Goal: Transaction & Acquisition: Purchase product/service

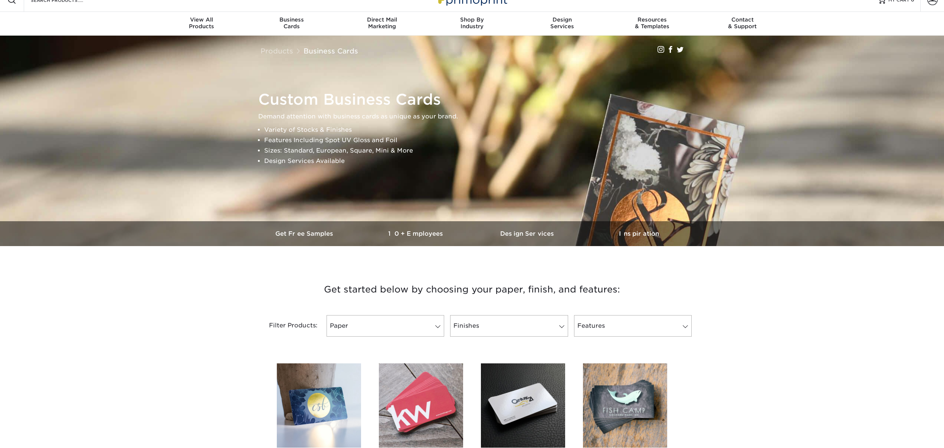
scroll to position [46, 0]
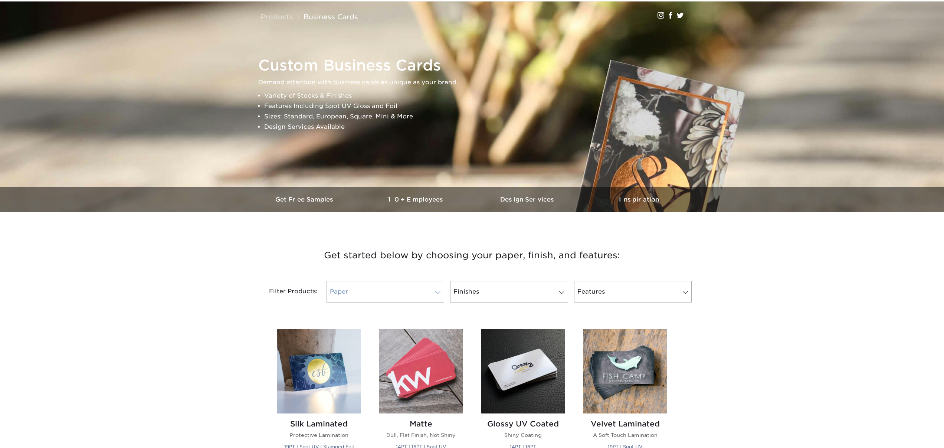
click at [392, 288] on link "Paper" at bounding box center [386, 292] width 118 height 22
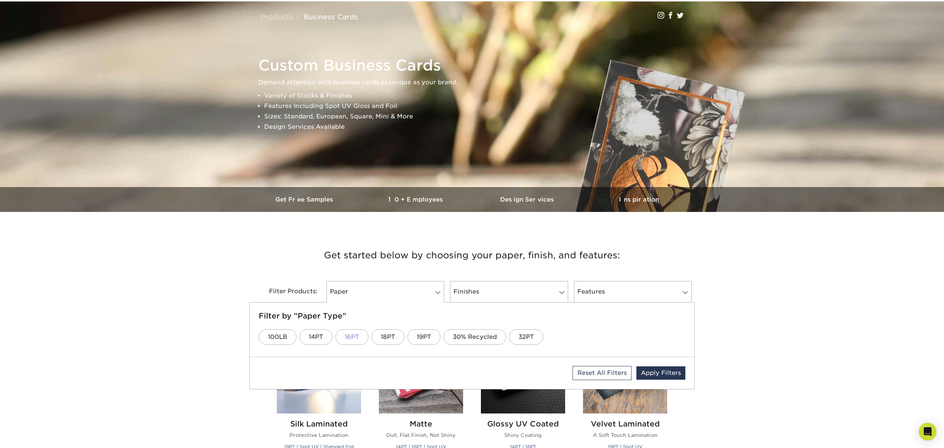
click at [350, 340] on link "16PT" at bounding box center [352, 337] width 33 height 16
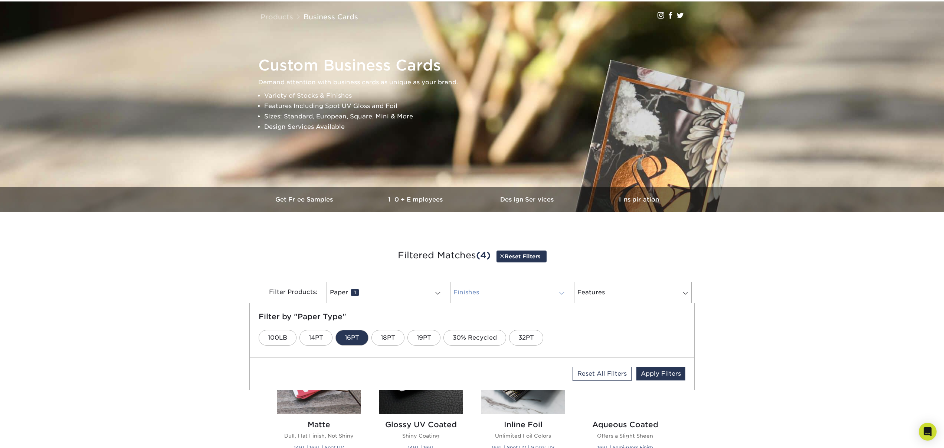
click at [485, 298] on link "Finishes 0" at bounding box center [509, 293] width 118 height 22
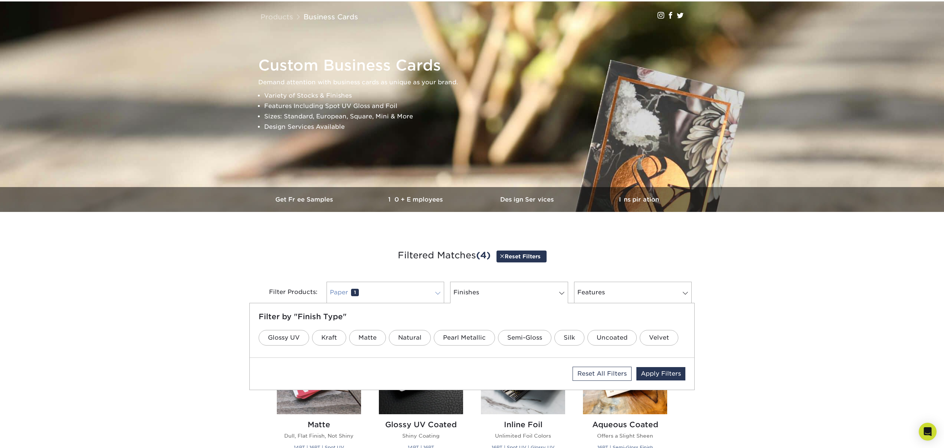
click at [415, 295] on link "Paper 1" at bounding box center [386, 293] width 118 height 22
click at [516, 288] on link "Finishes 0" at bounding box center [509, 293] width 118 height 22
click at [368, 337] on link "Matte" at bounding box center [367, 338] width 37 height 16
click at [622, 295] on link "Features 0" at bounding box center [633, 293] width 118 height 22
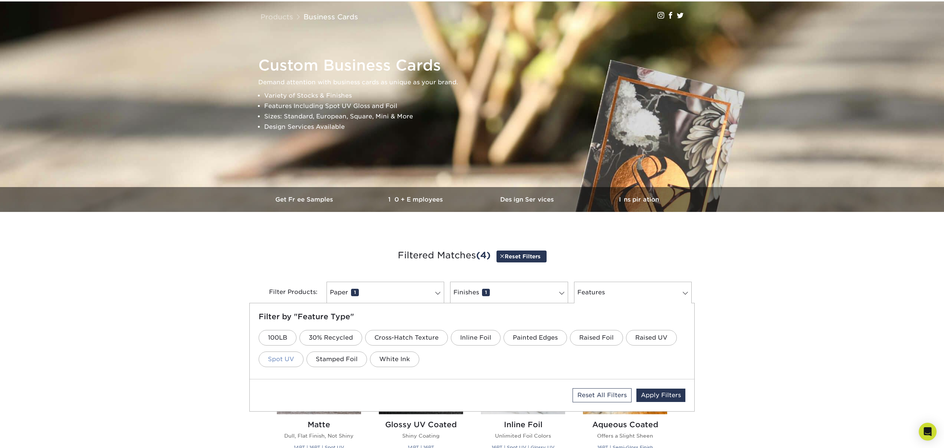
click at [279, 361] on link "Spot UV" at bounding box center [281, 359] width 45 height 16
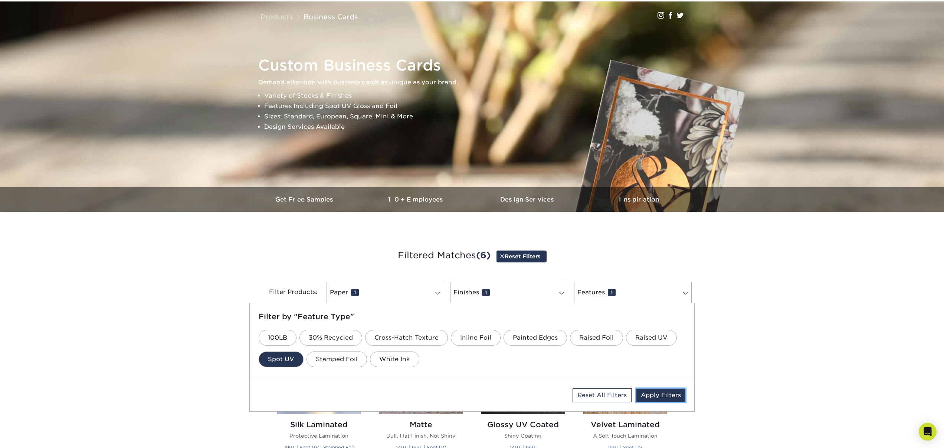
click at [657, 393] on link "Apply Filters" at bounding box center [661, 395] width 49 height 13
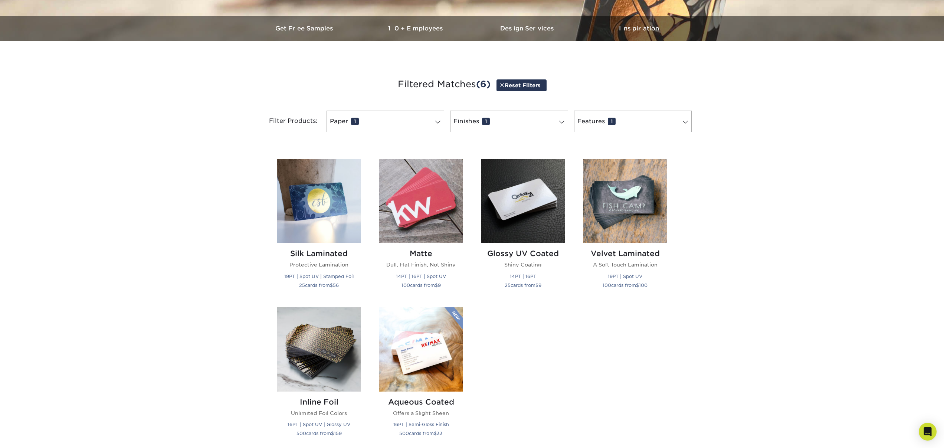
scroll to position [253, 0]
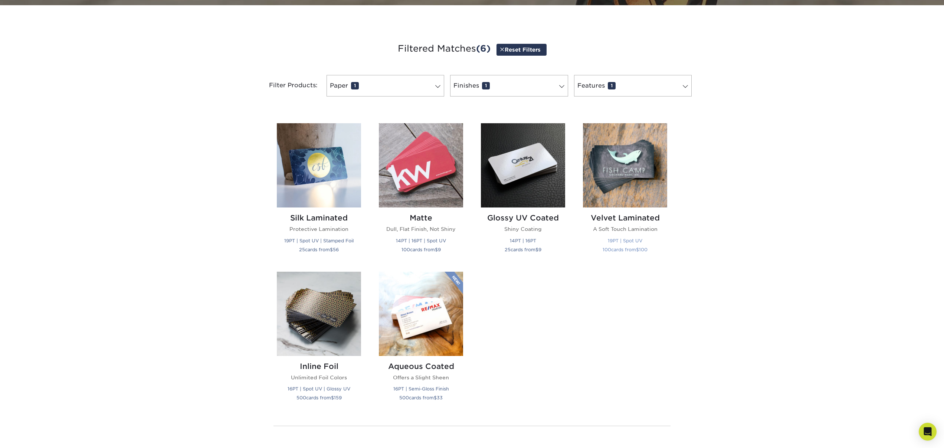
click at [644, 184] on img at bounding box center [625, 165] width 84 height 84
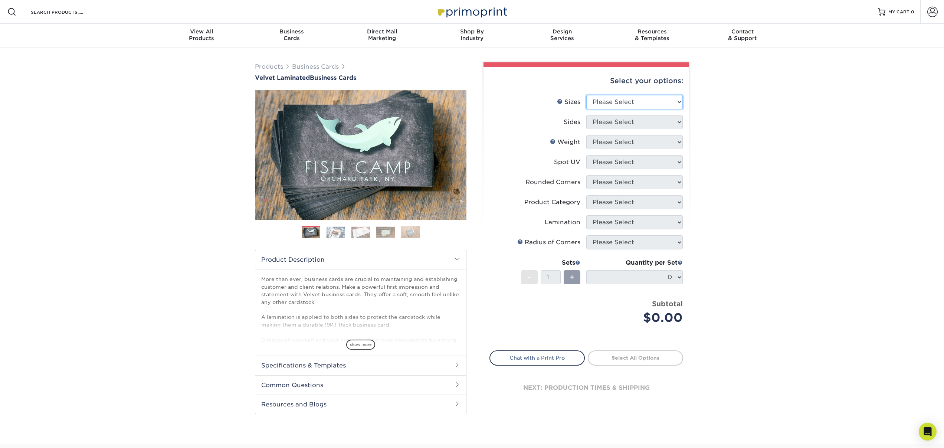
click at [666, 100] on select "Please Select 1.5" x 3.5" - Mini 1.75" x 3.5" - Mini 2" x 2" - Square 2" x 3" -…" at bounding box center [634, 102] width 97 height 14
select select "2.00x3.50"
click at [627, 122] on select "Please Select Print Both Sides Print Front Only" at bounding box center [634, 122] width 97 height 14
select select "13abbda7-1d64-4f25-8bb2-c179b224825d"
click at [627, 140] on select "Please Select 16PT" at bounding box center [634, 142] width 97 height 14
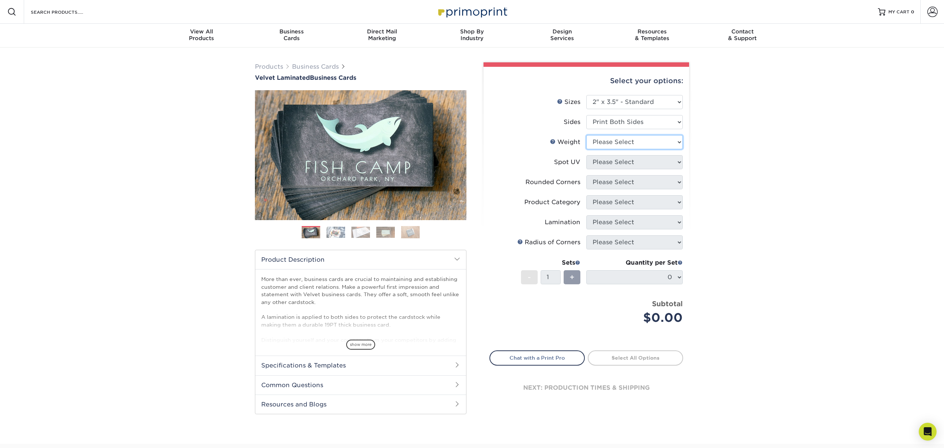
select select "16PT"
click at [625, 160] on select "Please Select No Spot UV Front and Back (Both Sides) Front Only Back Only" at bounding box center [634, 162] width 97 height 14
select select "0"
click at [617, 184] on select "Please Select Yes - Round 2 Corners Yes - Round 4 Corners No" at bounding box center [634, 182] width 97 height 14
select select "0"
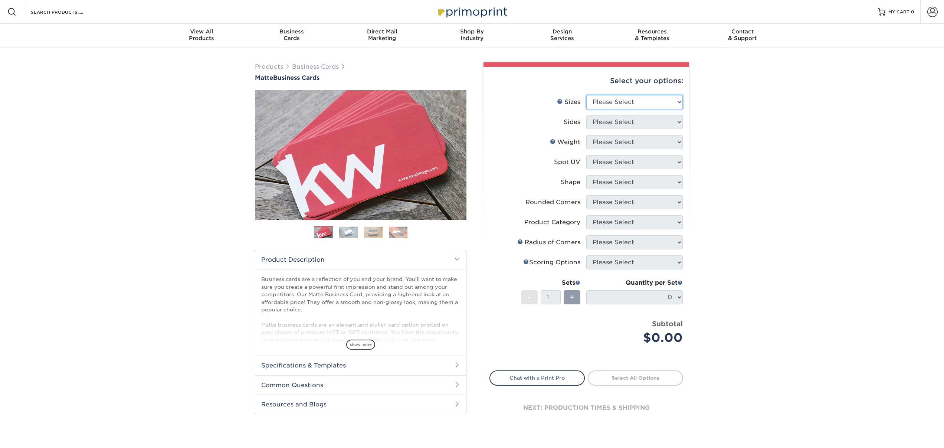
click at [637, 104] on select "Please Select 1.5" x 3.5" - Mini 1.75" x 3.5" - Mini 2" x 2" - Square 2" x 3" -…" at bounding box center [634, 102] width 97 height 14
select select "2.00x3.50"
click at [612, 120] on select "Please Select Print Both Sides Print Front Only" at bounding box center [634, 122] width 97 height 14
select select "13abbda7-1d64-4f25-8bb2-c179b224825d"
click at [612, 139] on select "Please Select 16PT 14PT" at bounding box center [634, 142] width 97 height 14
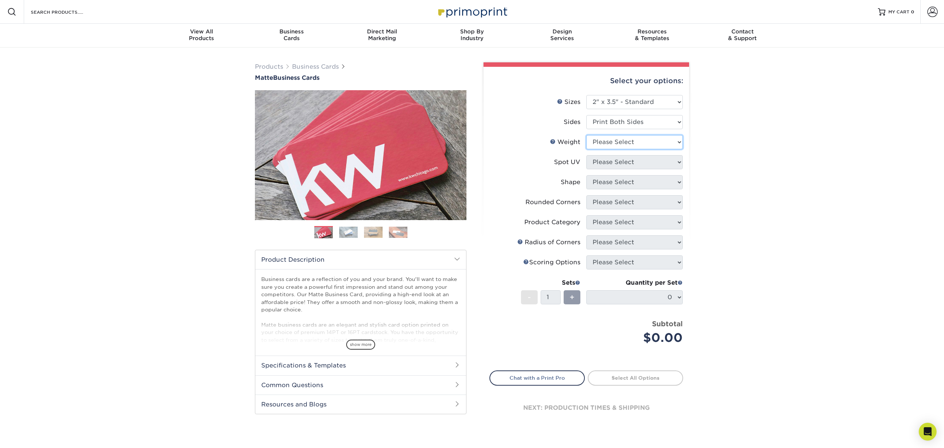
select select "16PT"
click at [609, 157] on select "Please Select No Spot UV Front and Back (Both Sides) Front Only Back Only" at bounding box center [634, 162] width 97 height 14
select select "0"
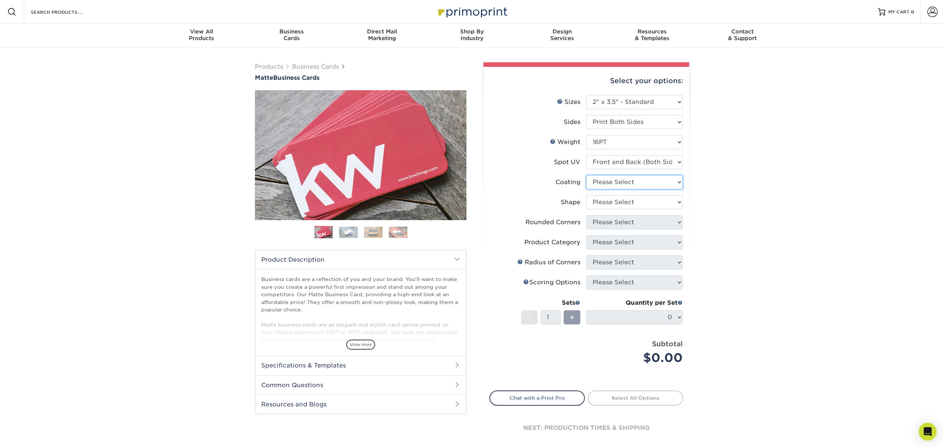
click at [614, 184] on select at bounding box center [634, 182] width 97 height 14
select select "121bb7b5-3b4d-429f-bd8d-bbf80e953313"
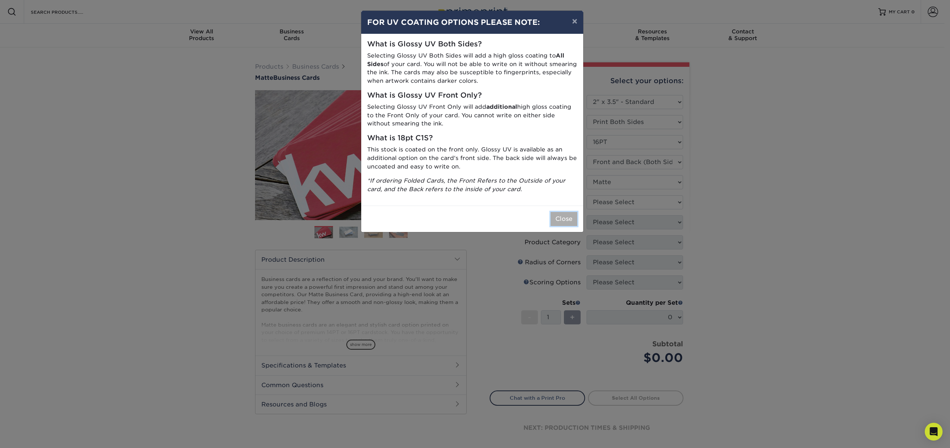
click at [562, 214] on button "Close" at bounding box center [563, 219] width 27 height 14
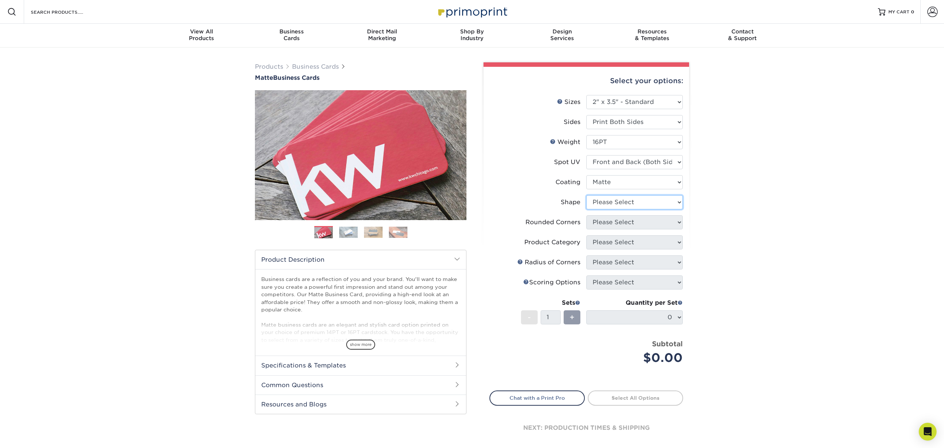
click at [675, 200] on select "Please Select Standard" at bounding box center [634, 202] width 97 height 14
select select "standard"
click at [660, 220] on select "Please Select Yes - Round 2 Corners Yes - Round 4 Corners No" at bounding box center [634, 222] width 97 height 14
select select "0"
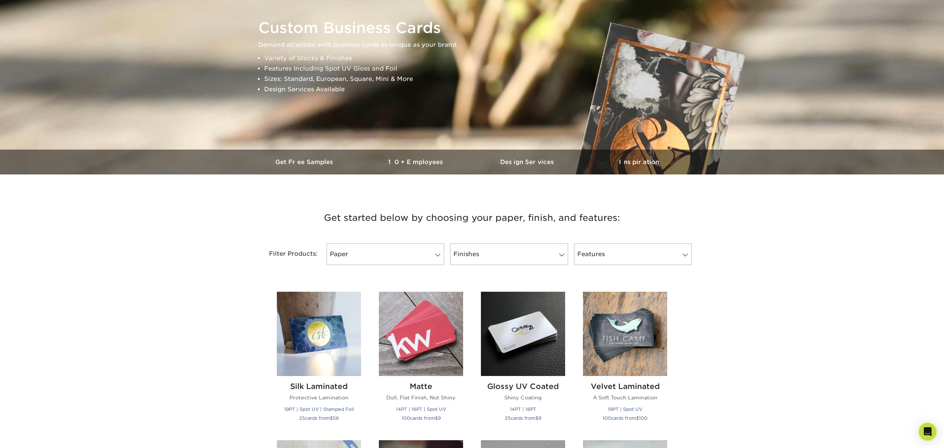
scroll to position [149, 0]
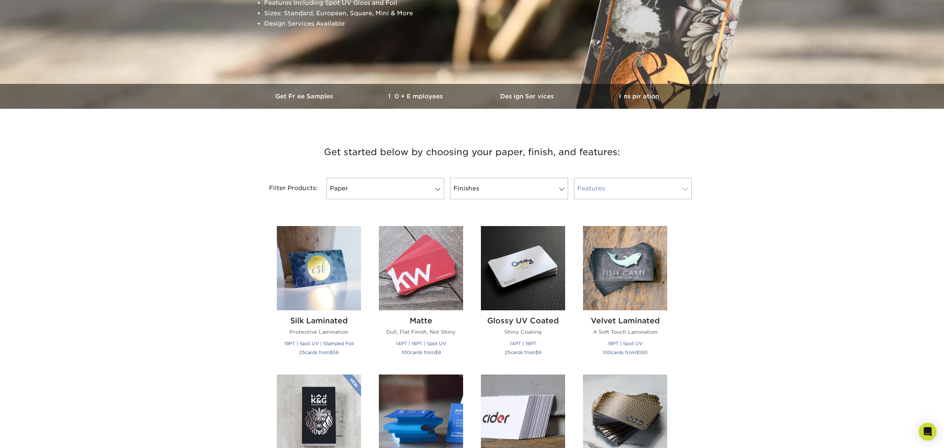
click at [640, 192] on link "Features" at bounding box center [633, 189] width 118 height 22
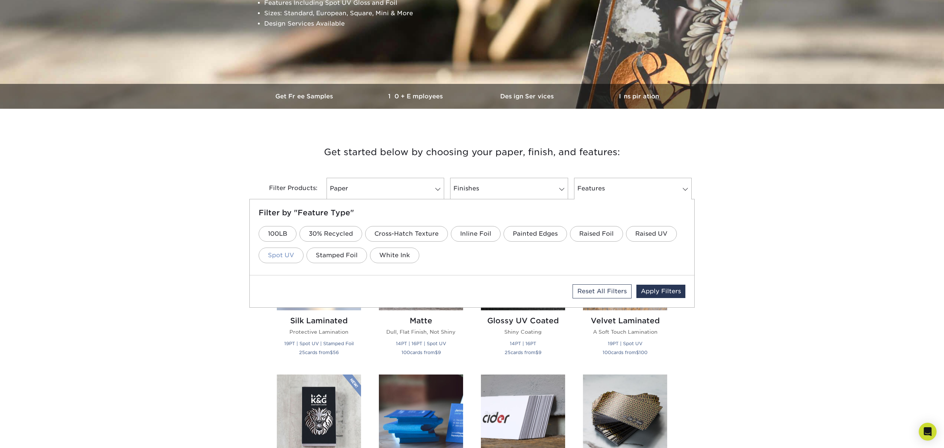
click at [274, 256] on link "Spot UV" at bounding box center [281, 256] width 45 height 16
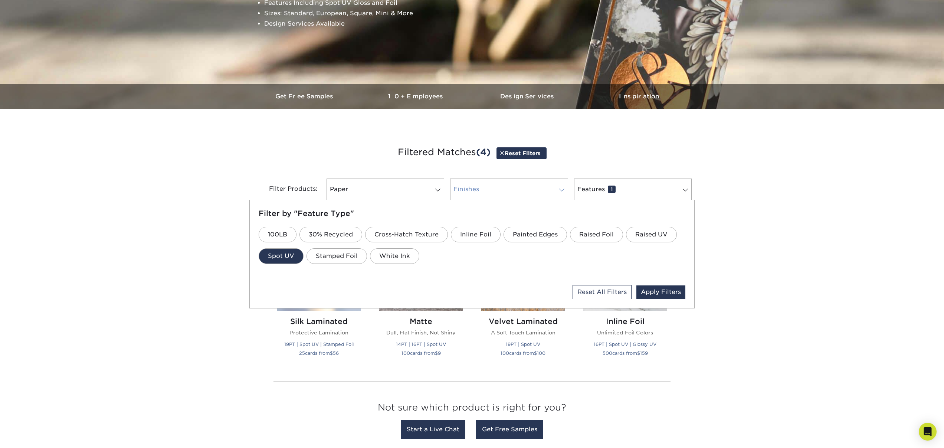
click at [503, 190] on link "Finishes 0" at bounding box center [509, 190] width 118 height 22
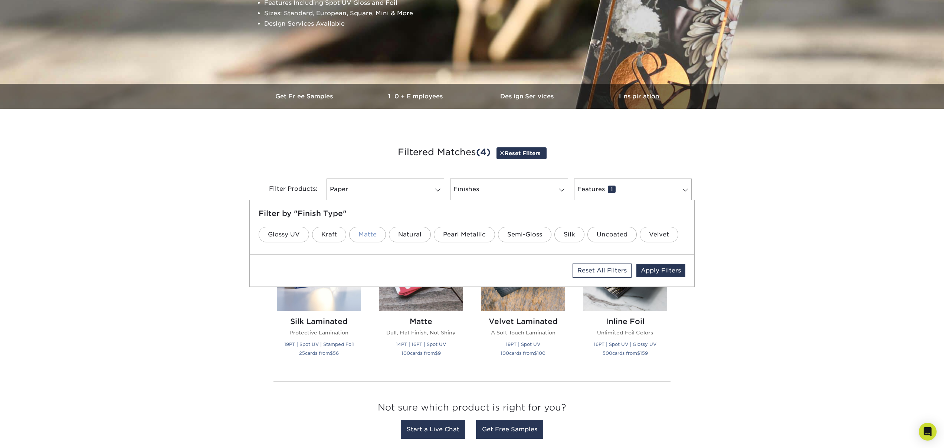
click at [374, 233] on link "Matte" at bounding box center [367, 235] width 37 height 16
click at [437, 189] on span at bounding box center [438, 190] width 10 height 6
click at [355, 232] on link "16PT" at bounding box center [352, 235] width 33 height 16
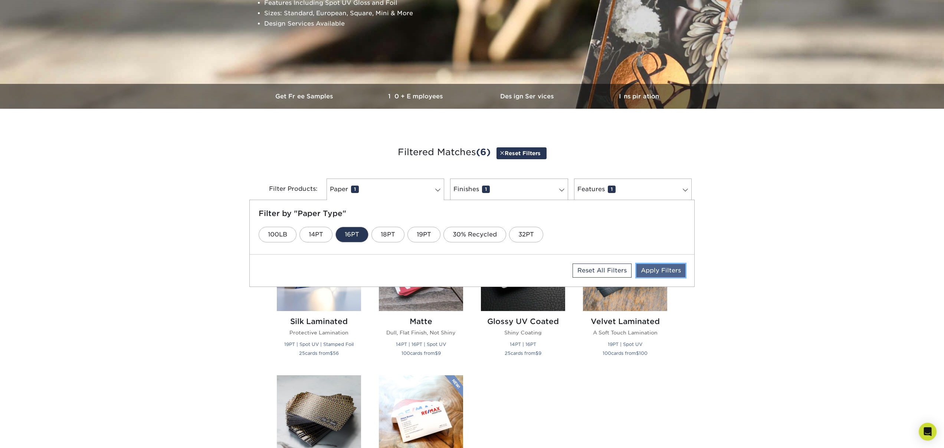
click at [661, 269] on link "Apply Filters" at bounding box center [661, 270] width 49 height 13
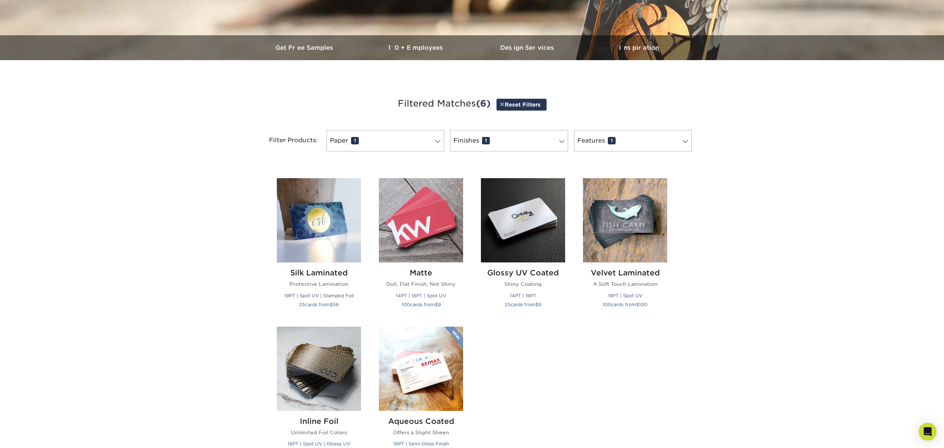
scroll to position [284, 0]
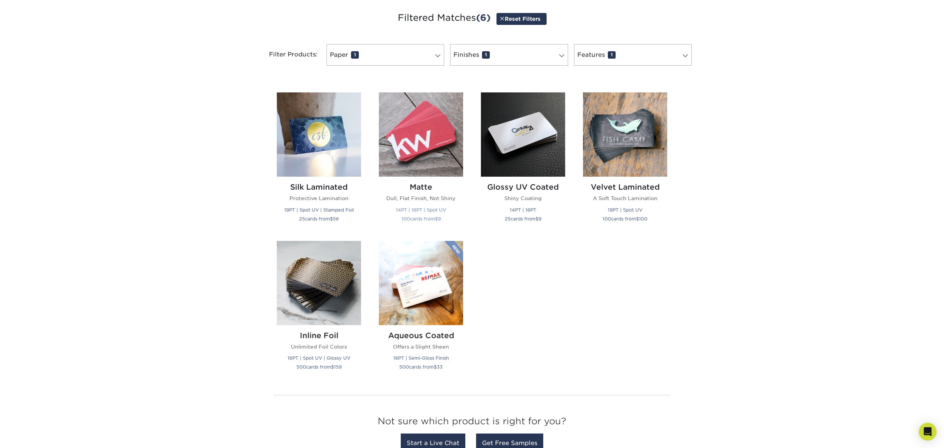
click at [431, 223] on div "Matte Dull, Flat Finish, Not Shiny 14PT | 16PT | Spot UV 100 cards from $ 9" at bounding box center [421, 204] width 84 height 55
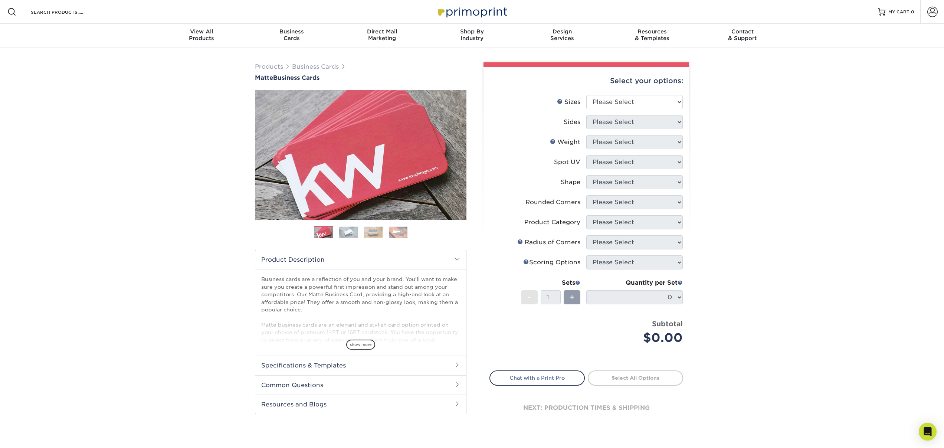
click at [666, 86] on div "Select your options:" at bounding box center [587, 81] width 194 height 28
click at [660, 104] on select "Please Select 1.5" x 3.5" - Mini 1.75" x 3.5" - Mini 2" x 2" - Square 2" x 3" -…" at bounding box center [634, 102] width 97 height 14
select select "2.00x3.50"
click at [643, 125] on select "Please Select Print Both Sides Print Front Only" at bounding box center [634, 122] width 97 height 14
select select "13abbda7-1d64-4f25-8bb2-c179b224825d"
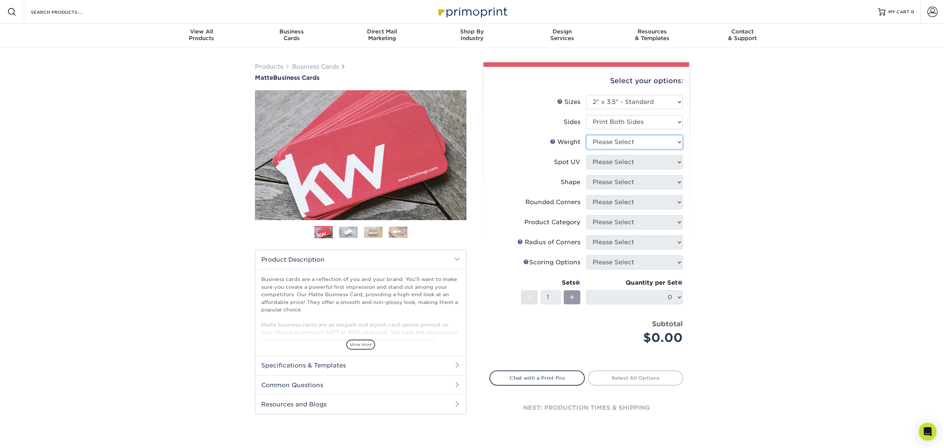
click at [629, 144] on select "Please Select 16PT 14PT" at bounding box center [634, 142] width 97 height 14
select select "16PT"
click at [618, 159] on select "Please Select No Spot UV Front and Back (Both Sides) Front Only Back Only" at bounding box center [634, 162] width 97 height 14
select select "1"
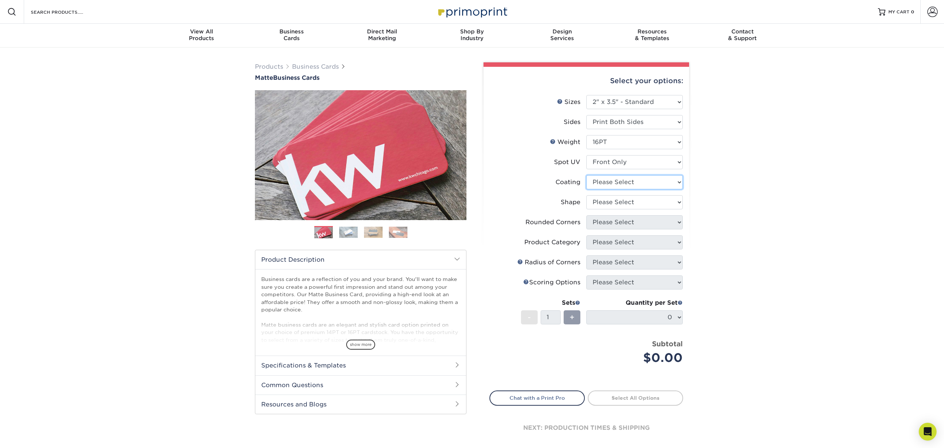
click at [617, 184] on select at bounding box center [634, 182] width 97 height 14
select select "121bb7b5-3b4d-429f-bd8d-bbf80e953313"
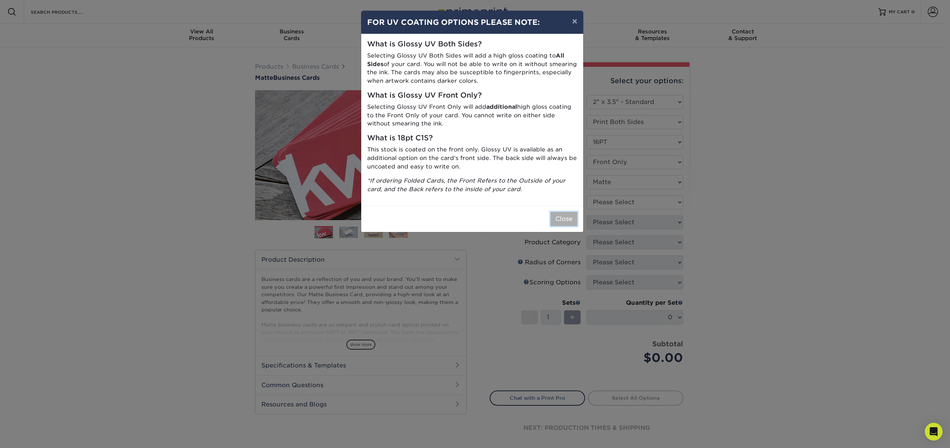
click at [559, 216] on button "Close" at bounding box center [563, 219] width 27 height 14
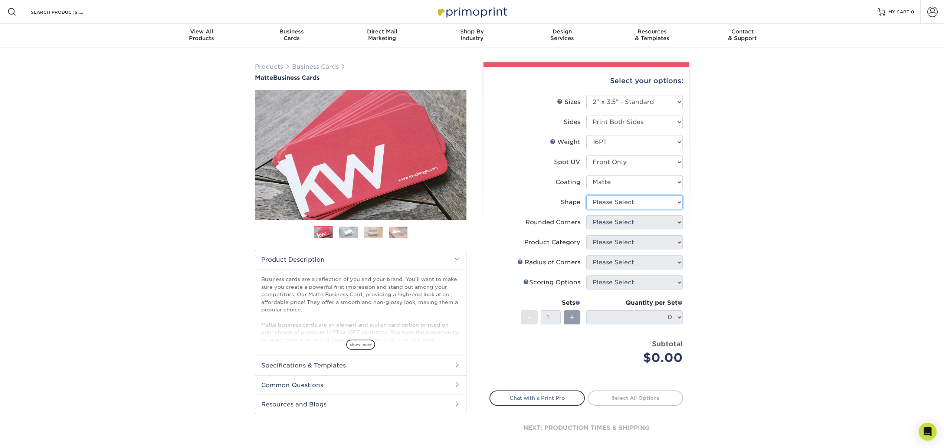
click at [634, 201] on select "Please Select Standard" at bounding box center [634, 202] width 97 height 14
select select "standard"
click at [614, 226] on select "Please Select Yes - Round 2 Corners Yes - Round 4 Corners No" at bounding box center [634, 222] width 97 height 14
select select "0"
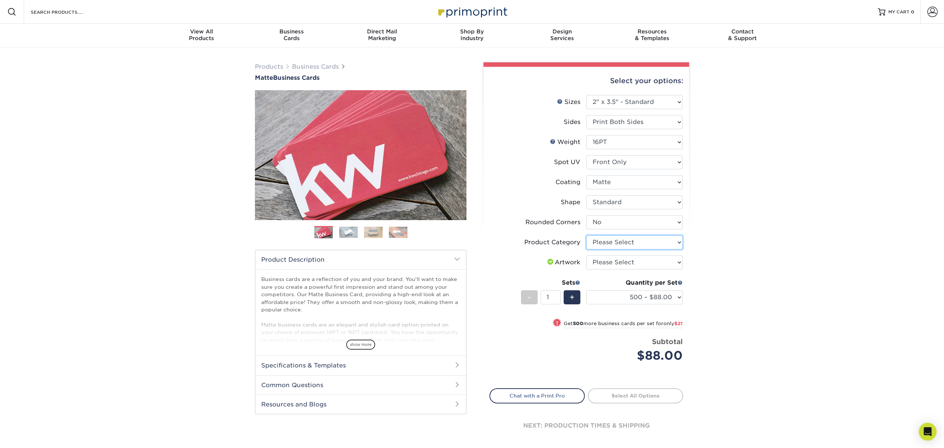
click at [601, 242] on select "Please Select Business Cards" at bounding box center [634, 242] width 97 height 14
select select "3b5148f1-0588-4f88-a218-97bcfdce65c1"
click at [604, 262] on select "Please Select I will upload files I need a design - $100" at bounding box center [634, 262] width 97 height 14
select select "upload"
click at [670, 295] on select "500 – $88.00 1000 – $109.00 2500 – $205.00 5000 – $279.00 10000 – $612.00 15000…" at bounding box center [634, 297] width 97 height 14
